Goal: Entertainment & Leisure: Consume media (video, audio)

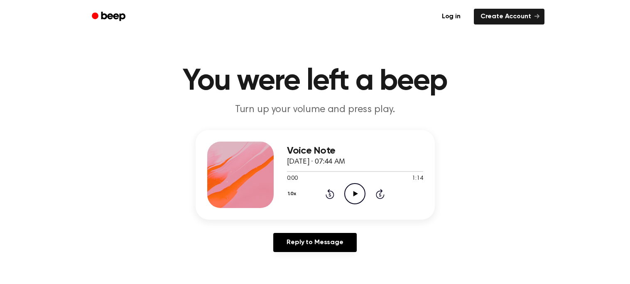
click at [357, 190] on icon "Play Audio" at bounding box center [354, 193] width 21 height 21
click at [374, 194] on div "1.0x Rewind 5 seconds Play Audio Skip 5 seconds" at bounding box center [355, 193] width 136 height 21
click at [377, 194] on icon at bounding box center [380, 194] width 9 height 10
click at [353, 191] on icon "Play Audio" at bounding box center [354, 193] width 21 height 21
click at [361, 198] on icon "Play Audio" at bounding box center [354, 193] width 21 height 21
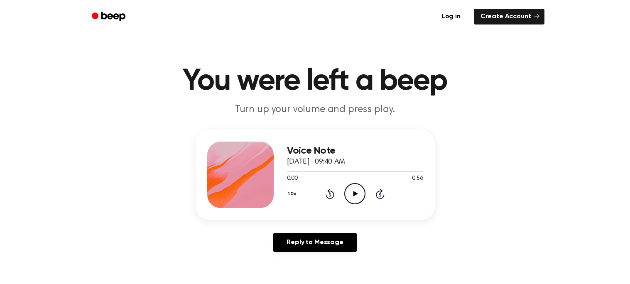
click at [343, 194] on div "1.0x Rewind 5 seconds Play Audio Skip 5 seconds" at bounding box center [355, 193] width 136 height 21
click at [355, 201] on icon "Play Audio" at bounding box center [354, 193] width 21 height 21
